Goal: Task Accomplishment & Management: Manage account settings

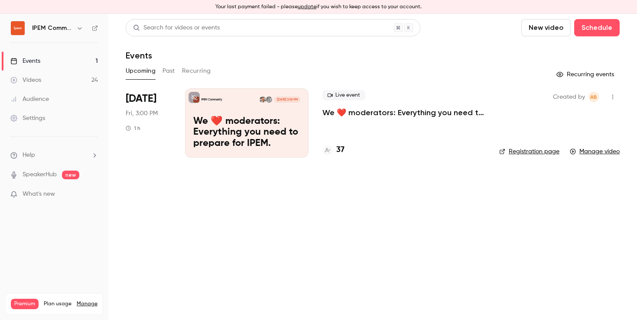
click at [32, 115] on div "Settings" at bounding box center [27, 118] width 35 height 9
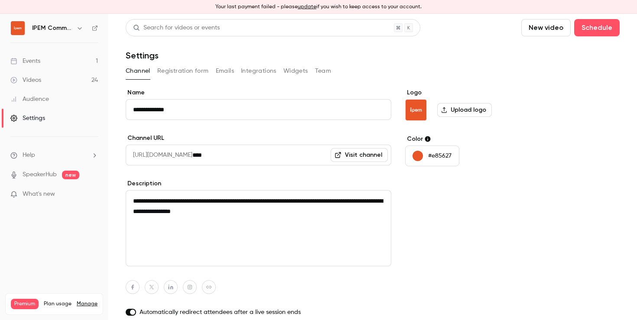
click at [225, 68] on button "Emails" at bounding box center [225, 71] width 18 height 14
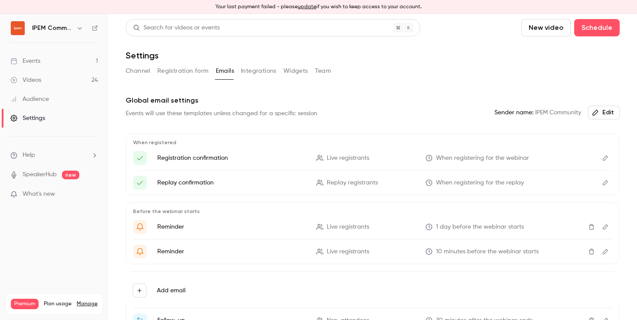
scroll to position [77, 0]
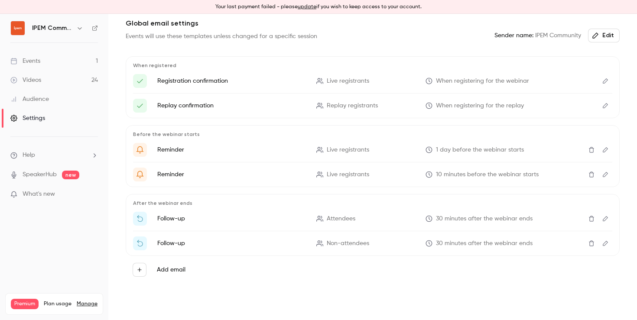
click at [438, 226] on ul "Follow-up Attendees 30 minutes after the webinar ends Follow-up Non-attendees 3…" at bounding box center [372, 231] width 479 height 39
click at [603, 220] on button "Edit" at bounding box center [605, 219] width 14 height 14
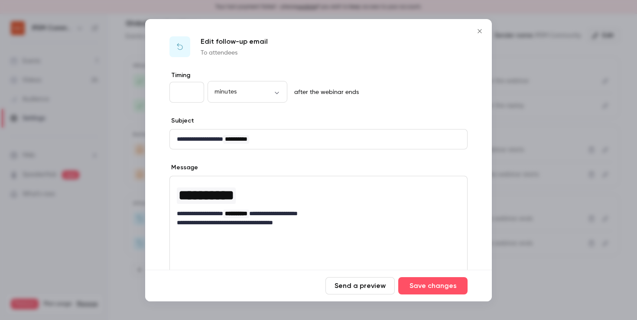
scroll to position [114, 0]
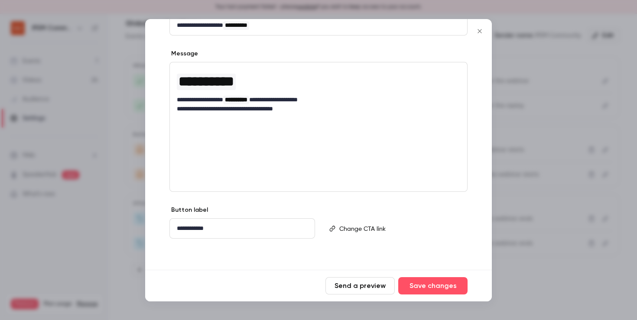
click at [480, 32] on icon "Close" at bounding box center [479, 31] width 4 height 4
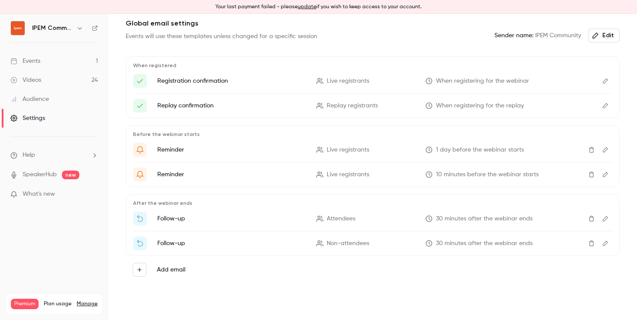
click at [603, 242] on icon "Edit" at bounding box center [605, 243] width 5 height 5
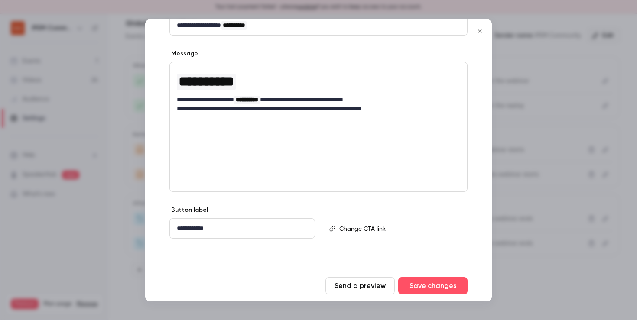
scroll to position [0, 0]
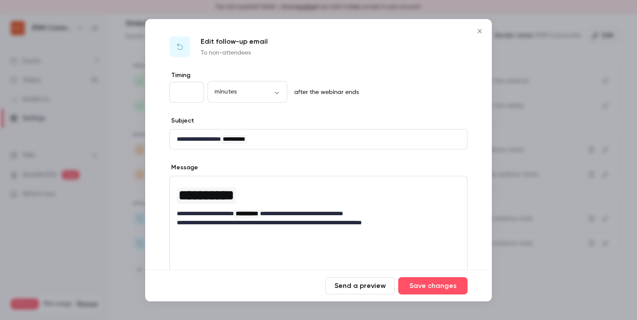
click at [480, 34] on button "Close" at bounding box center [479, 31] width 17 height 17
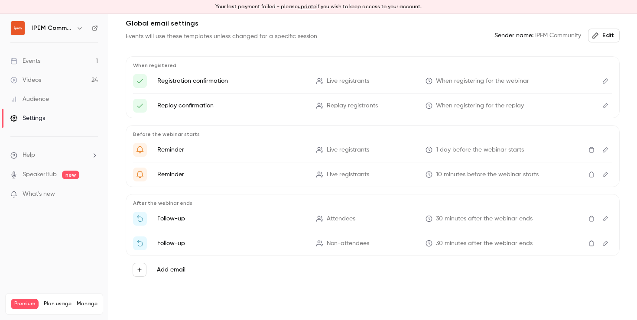
click at [44, 60] on link "Events 1" at bounding box center [54, 61] width 108 height 19
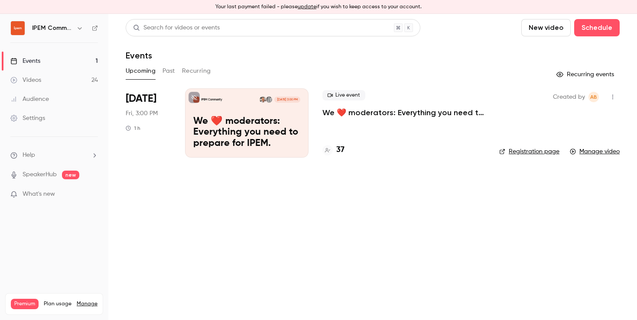
click at [265, 128] on p "We ❤️ moderators: Everything you need to prepare for IPEM." at bounding box center [246, 132] width 107 height 33
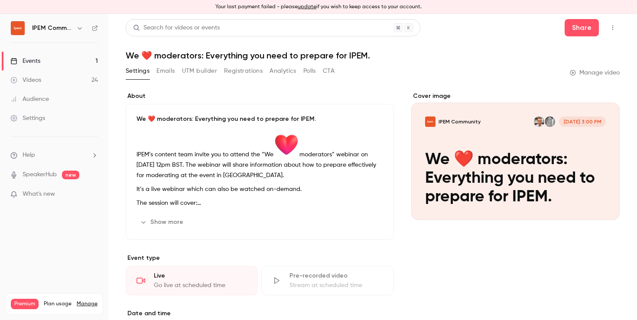
click at [174, 71] on button "Emails" at bounding box center [165, 71] width 18 height 14
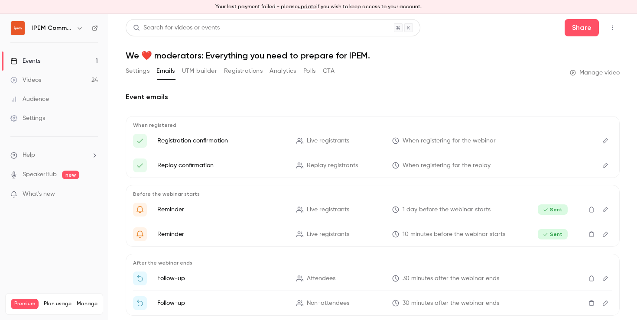
scroll to position [46, 0]
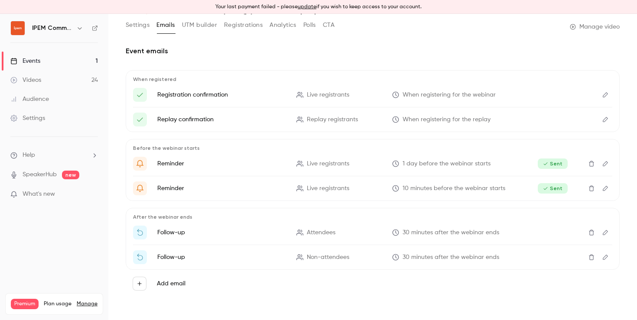
click at [602, 232] on icon "Edit" at bounding box center [605, 233] width 7 height 6
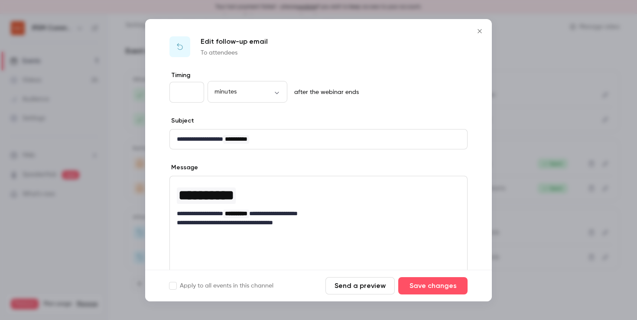
scroll to position [114, 0]
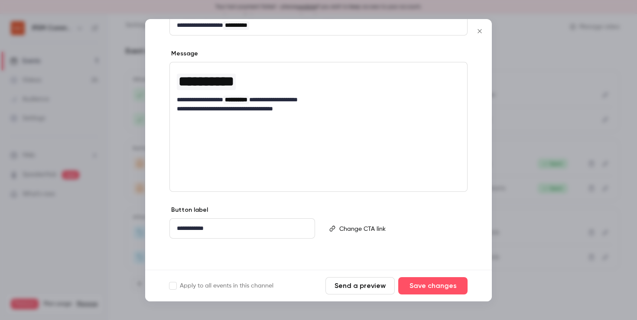
click at [478, 30] on icon "Close" at bounding box center [479, 31] width 10 height 7
